Goal: Task Accomplishment & Management: Complete application form

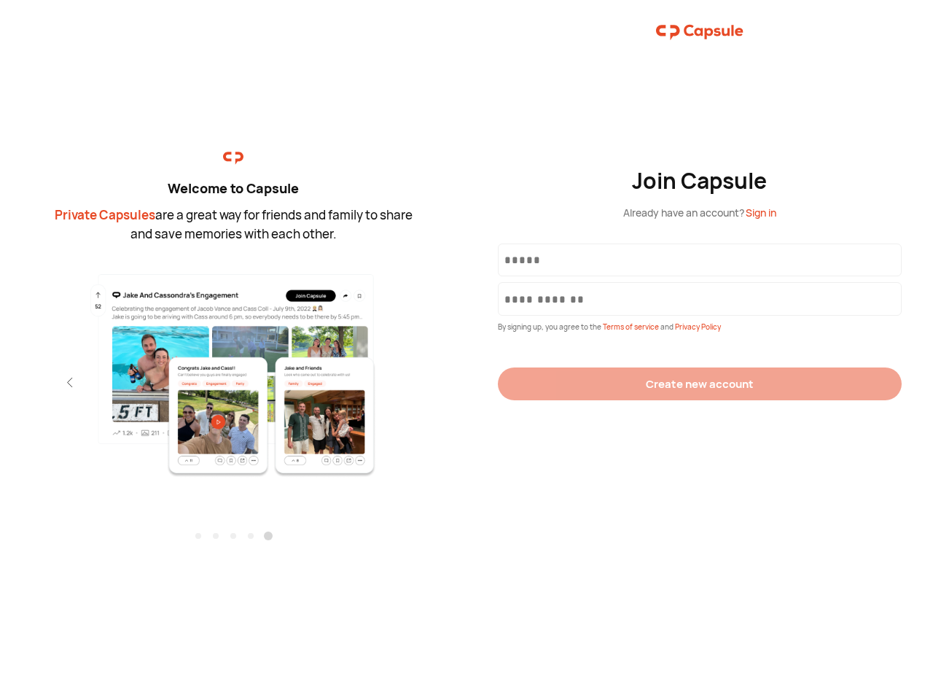
click at [467, 350] on div "Join Capsule Already have an account? Sign in By signing up, you agree to the T…" at bounding box center [700, 350] width 467 height 700
click at [233, 370] on img at bounding box center [233, 375] width 319 height 206
click at [0, 382] on div "Welcome to Capsule Private Capsules are a great way for friends and family to s…" at bounding box center [233, 350] width 467 height 700
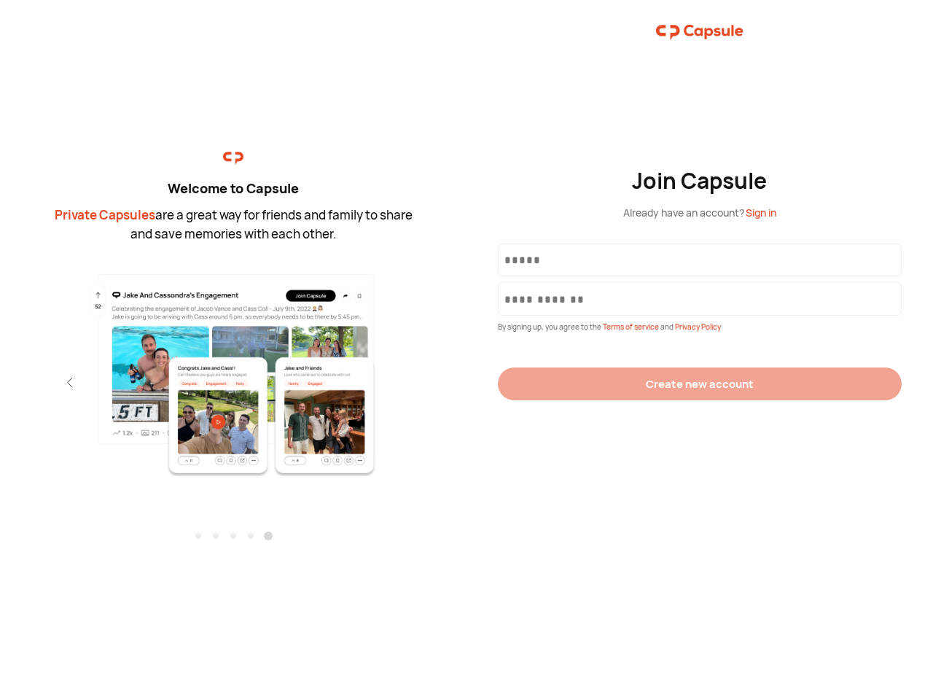
click at [0, 382] on div "Welcome to Capsule Private Capsules are a great way for friends and family to s…" at bounding box center [233, 350] width 467 height 700
click at [44, 382] on div "Welcome to Capsule Private Capsules are a great way for friends and family to s…" at bounding box center [233, 350] width 467 height 700
